Goal: Communication & Community: Answer question/provide support

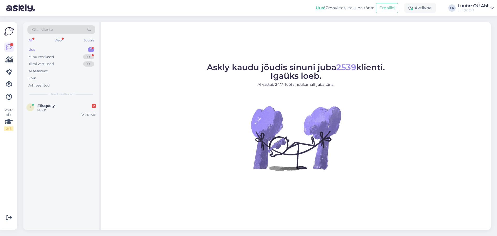
click at [67, 108] on div "Hind*" at bounding box center [66, 110] width 59 height 5
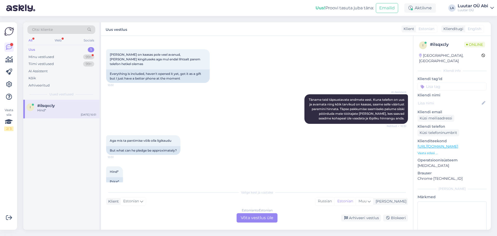
scroll to position [60, 0]
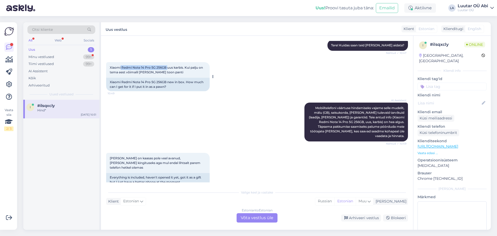
drag, startPoint x: 121, startPoint y: 66, endPoint x: 168, endPoint y: 64, distance: 47.5
click at [168, 64] on div "Xiaomi Redmi Note 14 Pro 5G 256GB uus karbis. Kui palju on tema eest võimalil […" at bounding box center [158, 70] width 104 height 16
copy span "Redmi Note 14 Pro 5G 256GB"
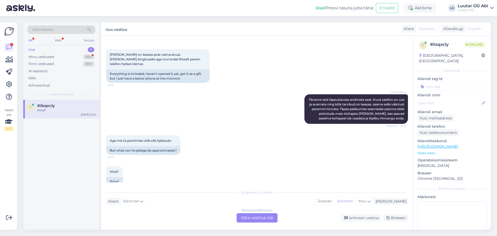
click at [265, 216] on div "Estonian to Estonian Võta vestlus üle" at bounding box center [257, 217] width 41 height 9
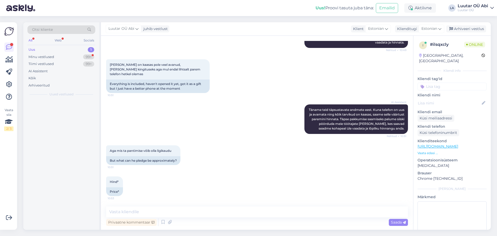
scroll to position [144, 0]
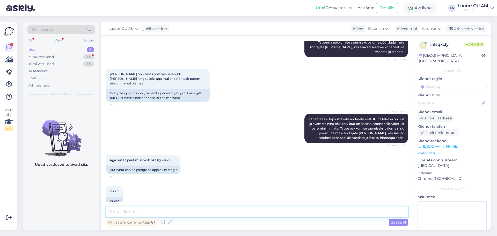
click at [264, 216] on textarea at bounding box center [257, 211] width 302 height 11
type textarea "л"
type textarea "kuni 100€ saame pakkuda"
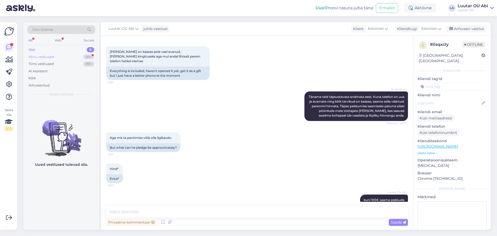
click at [67, 54] on div "Minu vestlused 99+" at bounding box center [61, 56] width 68 height 7
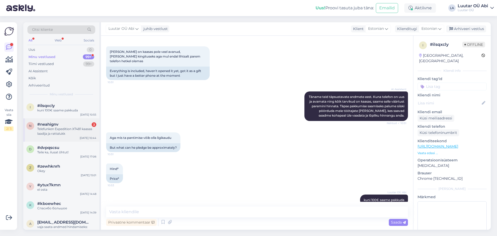
click at [74, 131] on div "Telefunken Expedition XT481 kaasas laadija ja rattalukk" at bounding box center [66, 131] width 59 height 9
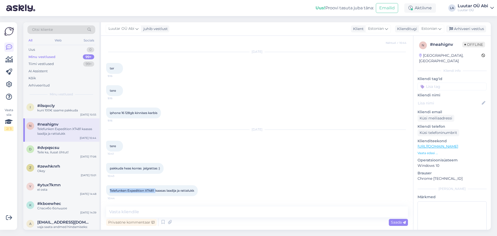
drag, startPoint x: 107, startPoint y: 192, endPoint x: 157, endPoint y: 191, distance: 50.2
click at [157, 191] on div "Telefunken Expedition XT481 kaasas laadija ja rattalukk 10:44" at bounding box center [152, 190] width 92 height 11
copy span "Telefunken Expedition XT481"
click at [143, 190] on span "Telefunken Expedition XT481 kaasas laadija ja rattalukk" at bounding box center [152, 190] width 84 height 4
click at [279, 181] on div "Telefunken Expedition XT481 kaasas laadija ja rattalukk 10:44" at bounding box center [257, 190] width 302 height 22
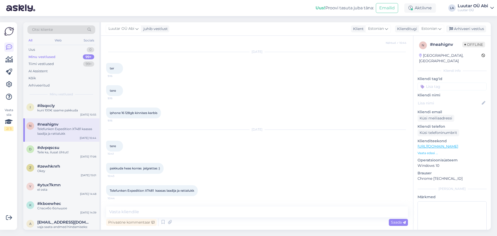
drag, startPoint x: 252, startPoint y: 230, endPoint x: 251, endPoint y: 227, distance: 3.4
click at [251, 228] on div "Otsi kliente All Web Socials Uus 0 Minu vestlused 99+ Tiimi vestlused 99+ AI As…" at bounding box center [258, 126] width 477 height 220
click at [247, 218] on div "Privaatne kommentaar Saada" at bounding box center [257, 222] width 302 height 10
click at [239, 212] on textarea at bounding box center [257, 211] width 302 height 11
type textarea "k"
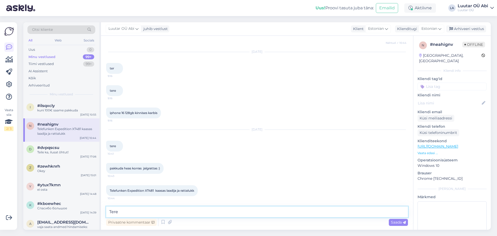
type textarea "Tere!"
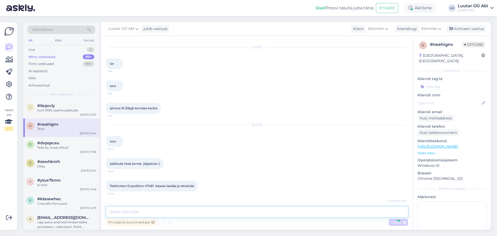
scroll to position [2853, 0]
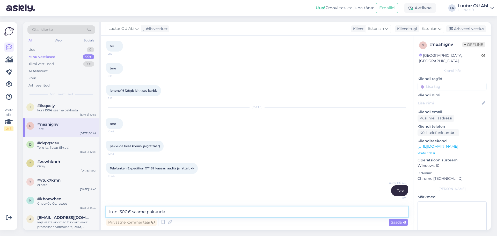
type textarea "kuni 300€ saame pakkuda"
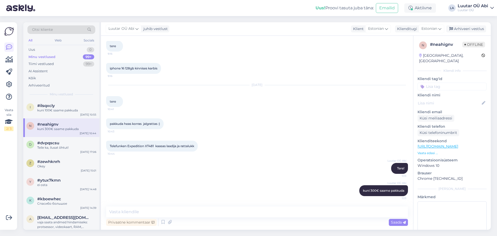
click at [312, 150] on div "Telefunken Expedition XT481 kaasas laadija ja rattalukk 10:44" at bounding box center [257, 146] width 302 height 22
